Goal: Use online tool/utility: Utilize a website feature to perform a specific function

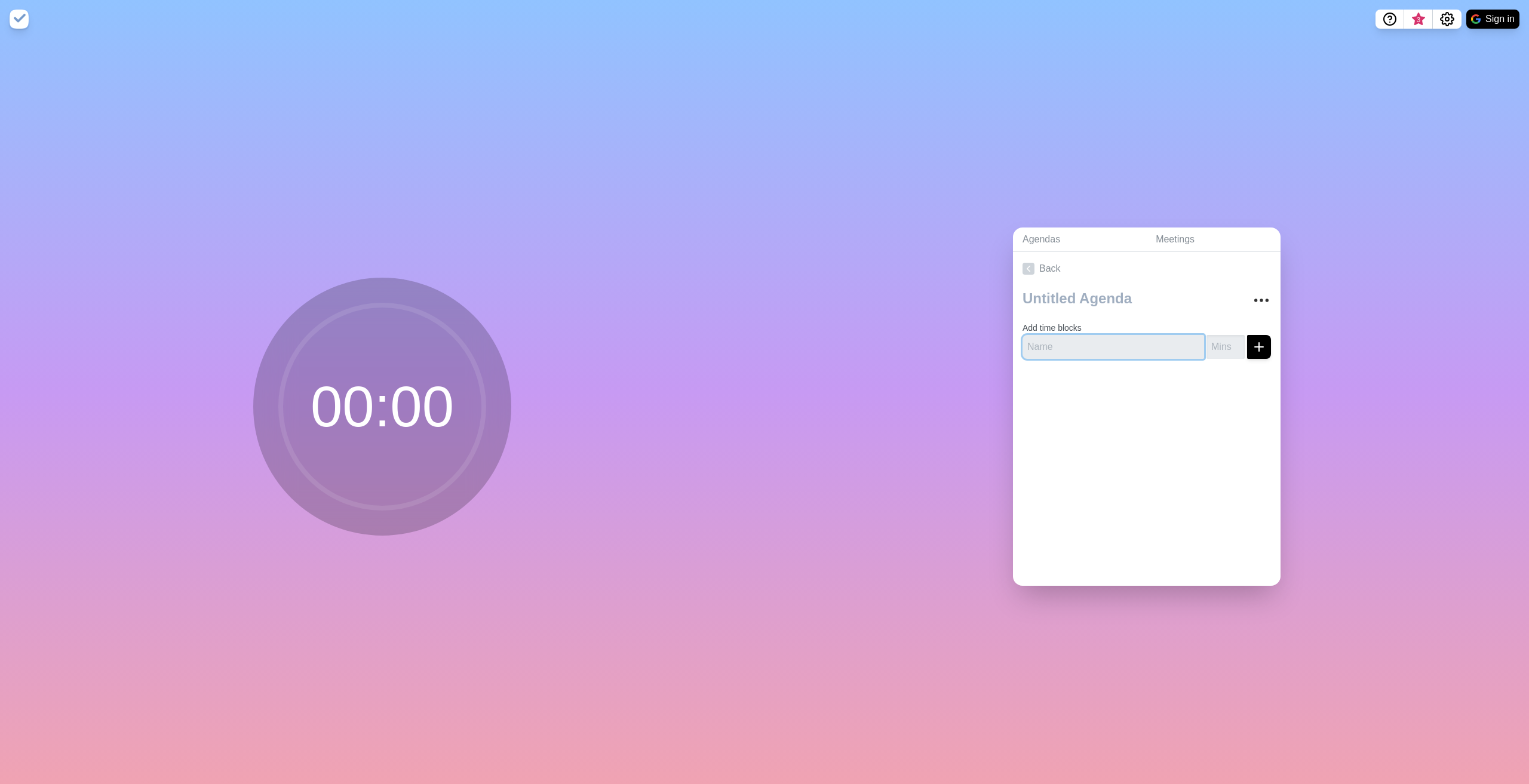
click at [1070, 344] on input "text" at bounding box center [1113, 347] width 181 height 24
click at [1216, 339] on input "number" at bounding box center [1226, 347] width 38 height 24
type input "15"
click at [1251, 339] on icon "submit" at bounding box center [1258, 346] width 14 height 14
click at [1105, 340] on input "text" at bounding box center [1113, 347] width 181 height 24
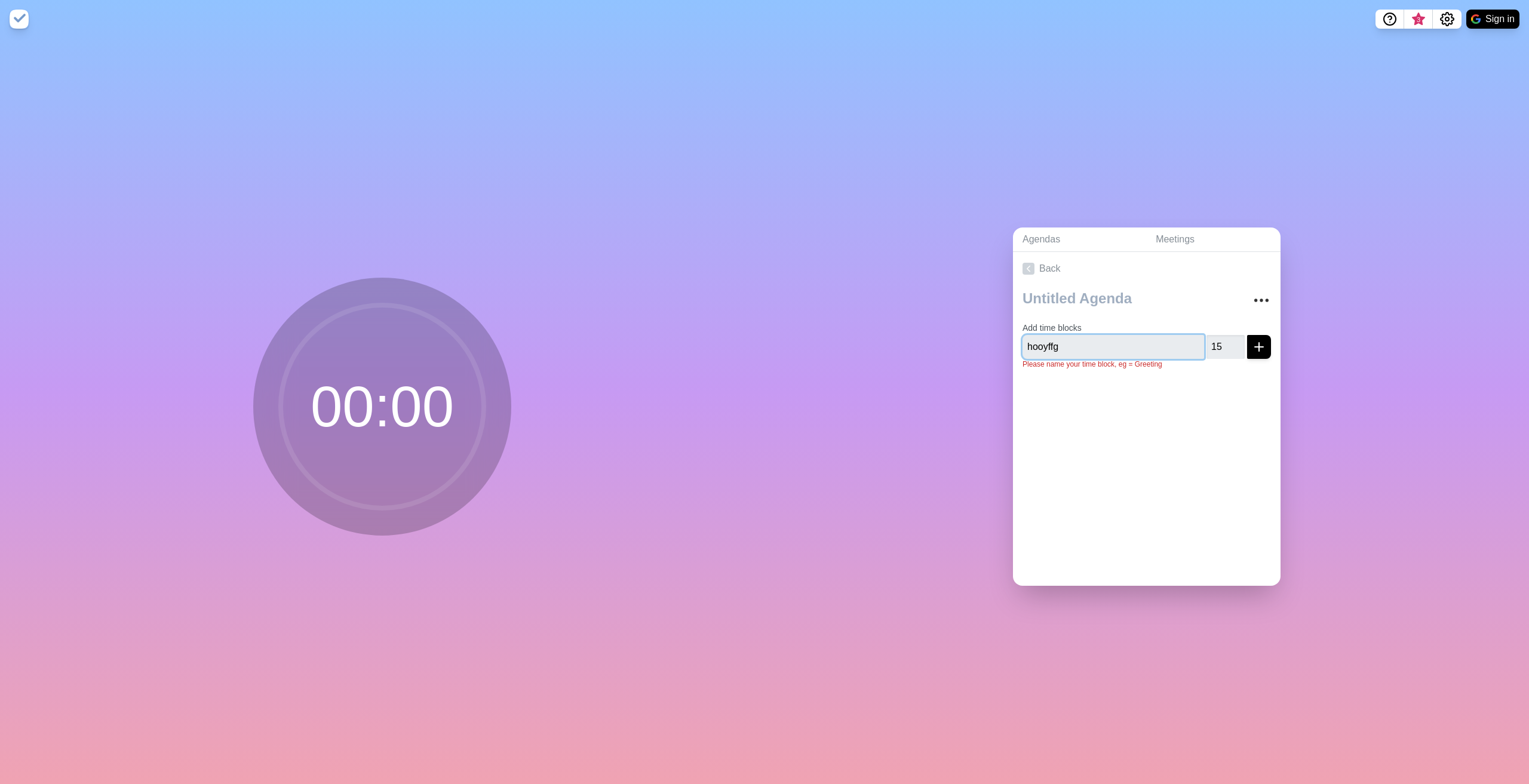
type input "hooyffg"
click at [1251, 344] on icon "submit" at bounding box center [1258, 346] width 14 height 14
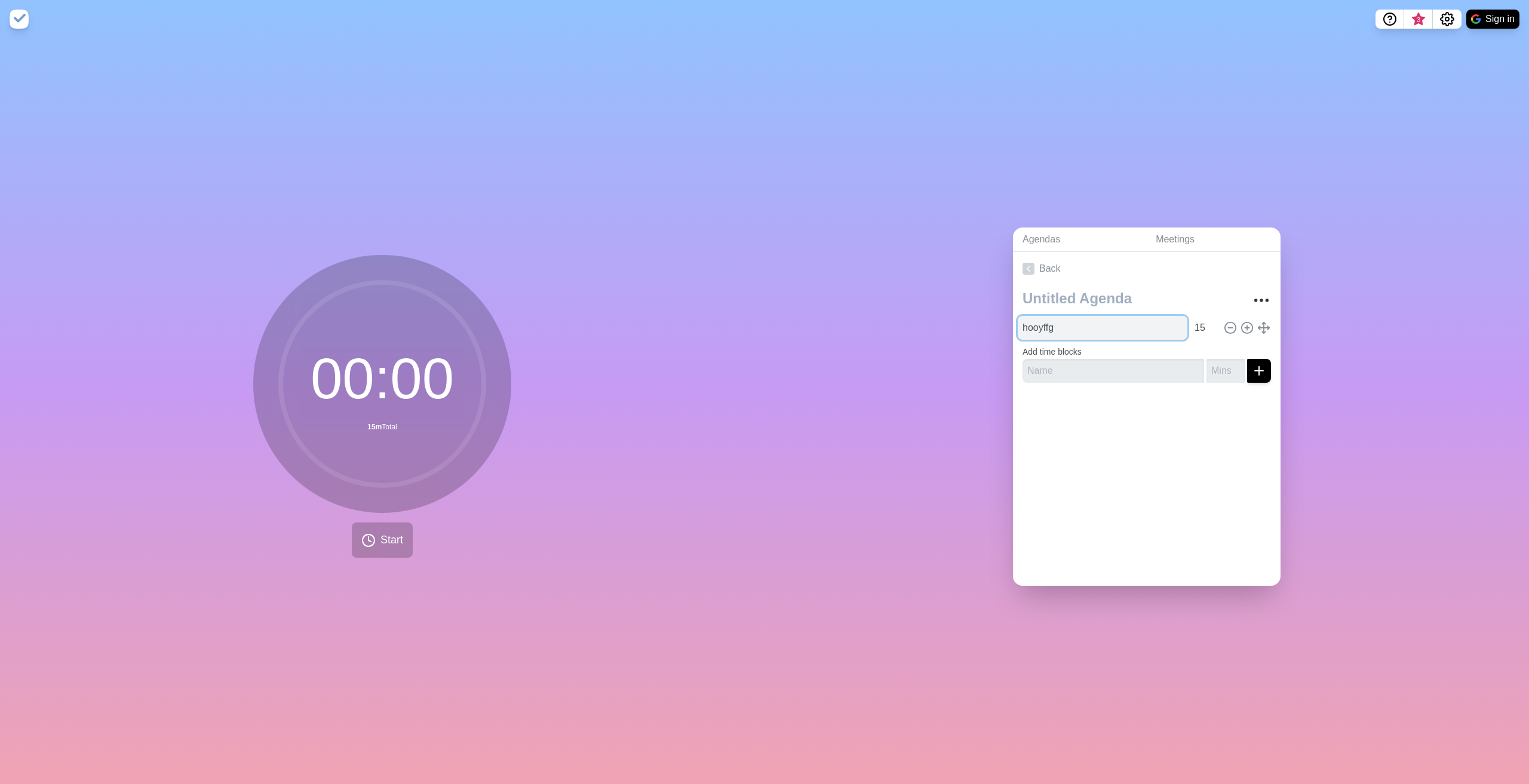
click at [1109, 325] on input "hooyffg" at bounding box center [1102, 328] width 170 height 24
click at [386, 532] on span "Start" at bounding box center [391, 540] width 23 height 16
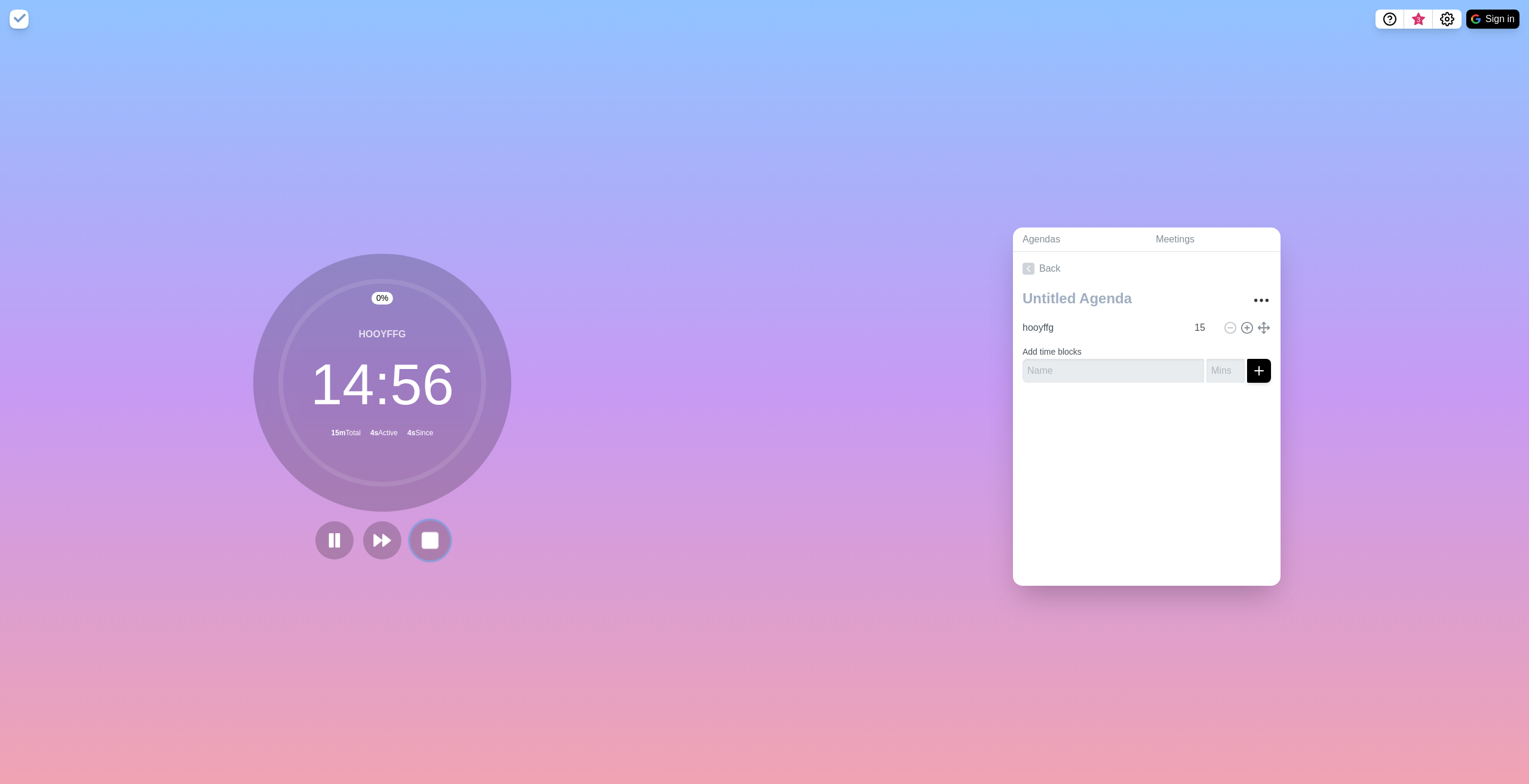
click at [429, 542] on rect at bounding box center [430, 540] width 15 height 15
